Goal: Task Accomplishment & Management: Use online tool/utility

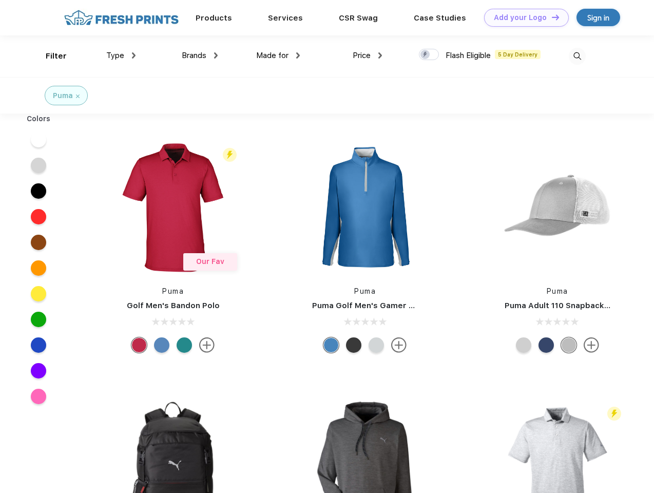
click at [523, 17] on link "Add your Logo Design Tool" at bounding box center [526, 18] width 85 height 18
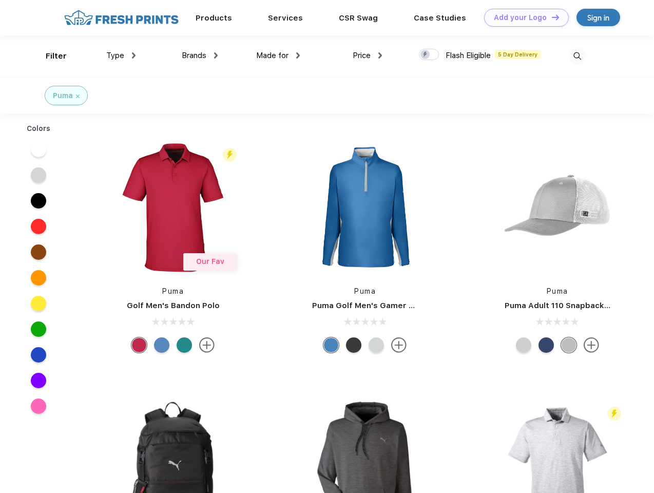
click at [0, 0] on div "Design Tool" at bounding box center [0, 0] width 0 height 0
click at [551, 17] on link "Add your Logo Design Tool" at bounding box center [526, 18] width 85 height 18
click at [49, 56] on div "Filter" at bounding box center [56, 56] width 21 height 12
click at [121, 55] on span "Type" at bounding box center [115, 55] width 18 height 9
click at [200, 55] on span "Brands" at bounding box center [194, 55] width 25 height 9
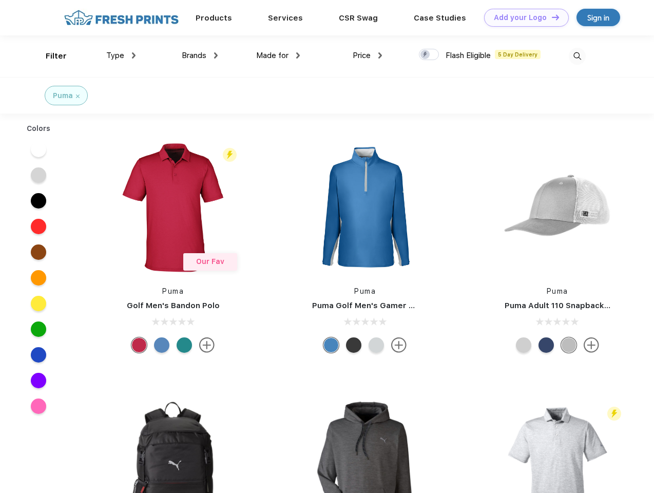
click at [278, 55] on span "Made for" at bounding box center [272, 55] width 32 height 9
click at [368, 55] on span "Price" at bounding box center [362, 55] width 18 height 9
click at [429, 55] on div at bounding box center [429, 54] width 20 height 11
click at [426, 55] on input "checkbox" at bounding box center [422, 51] width 7 height 7
click at [577, 56] on img at bounding box center [577, 56] width 17 height 17
